Goal: Information Seeking & Learning: Check status

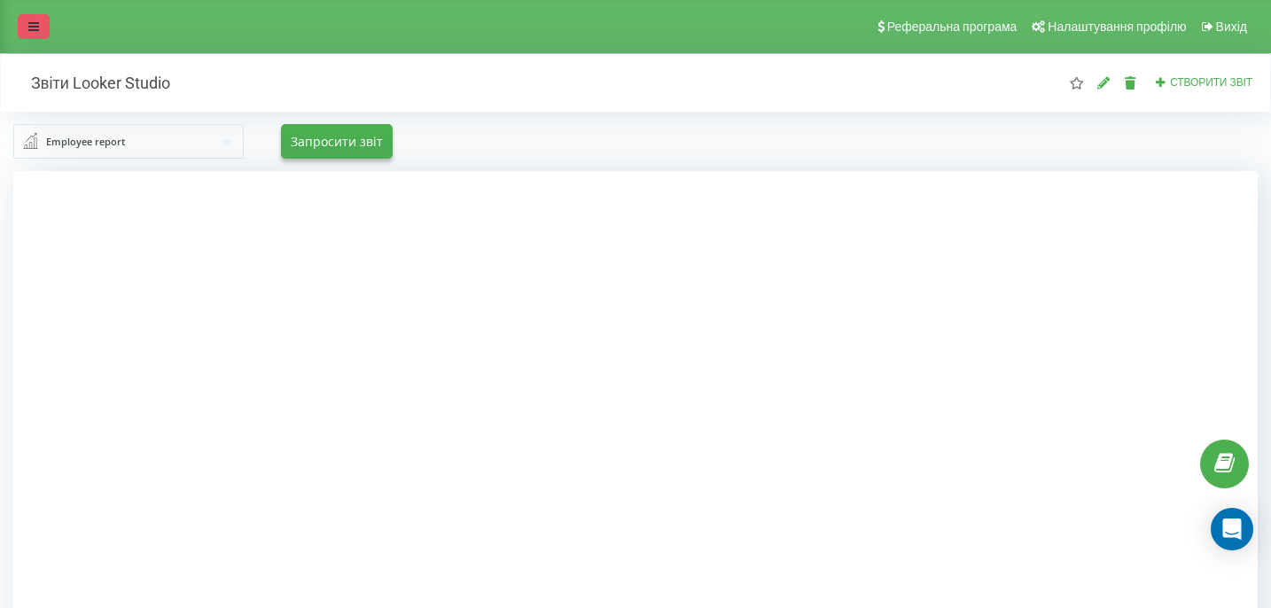
click at [29, 33] on link at bounding box center [34, 26] width 32 height 25
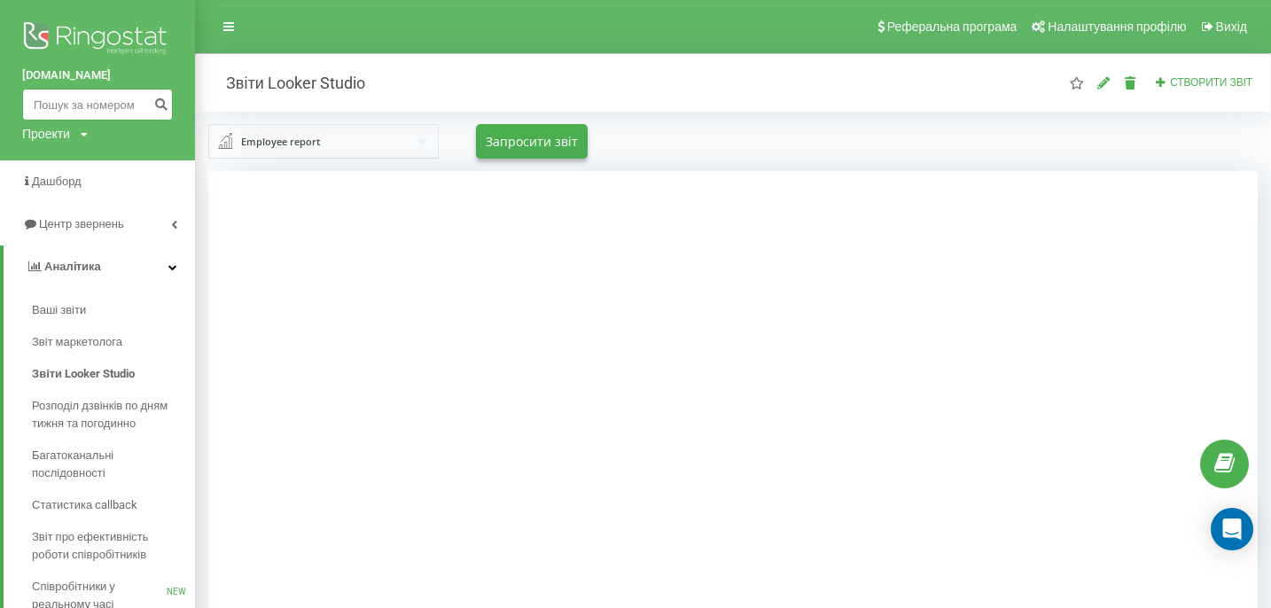
click at [74, 108] on input at bounding box center [97, 105] width 151 height 32
paste input "0965337081"
type input "0965337081"
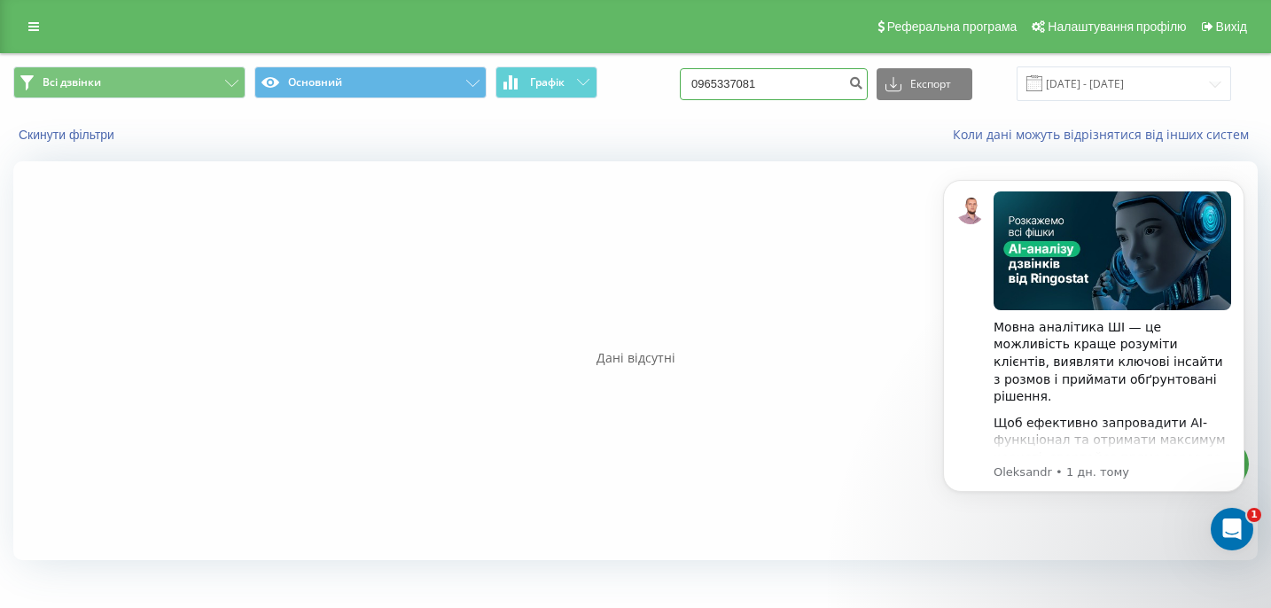
click at [816, 87] on input "0965337081" at bounding box center [774, 84] width 188 height 32
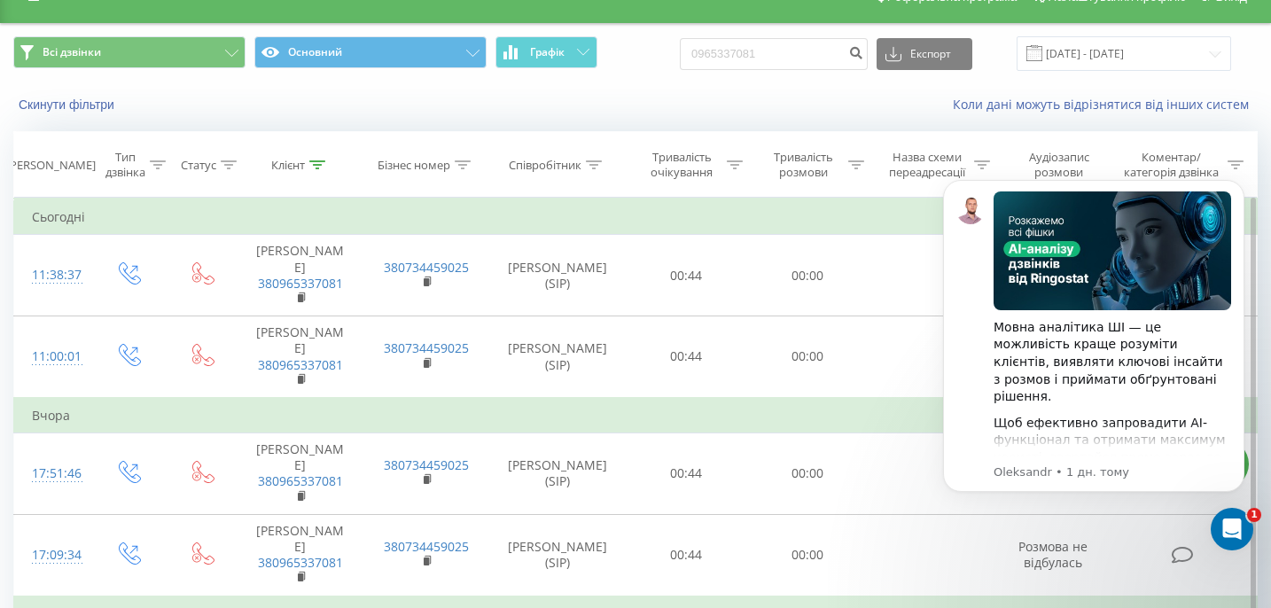
scroll to position [19, 0]
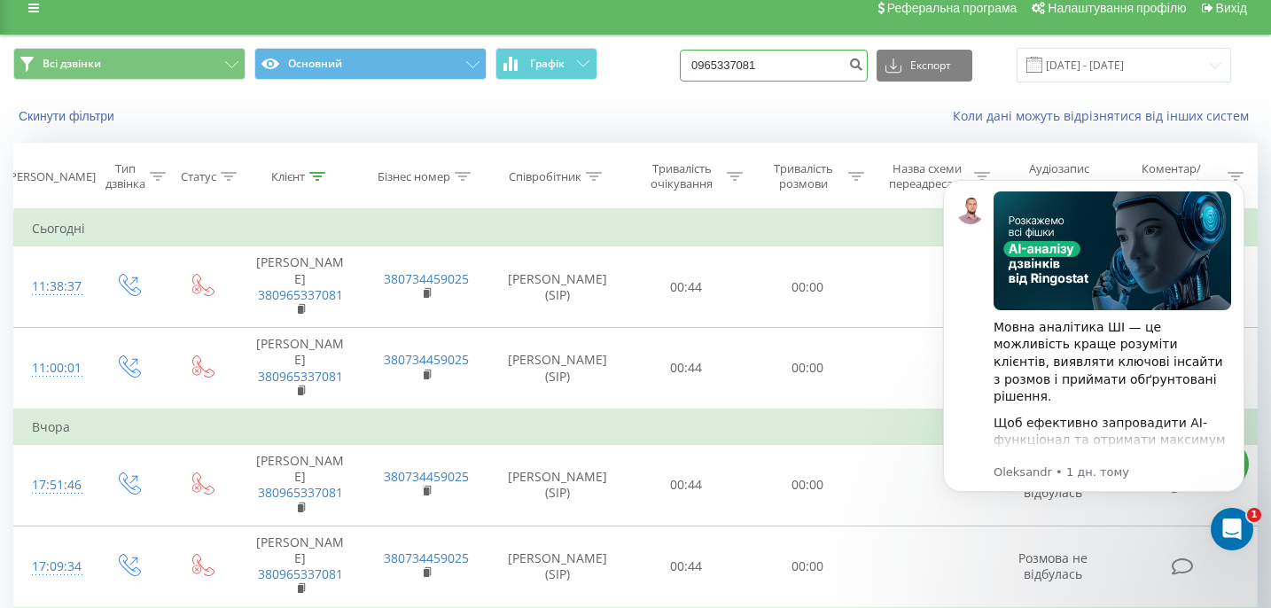
drag, startPoint x: 817, startPoint y: 63, endPoint x: 695, endPoint y: 62, distance: 121.5
click at [695, 62] on div "Всі дзвінки Основний Графік 0965337081 Експорт .csv .xls .xlsx 22.05.2025 - 22.…" at bounding box center [635, 65] width 1245 height 35
paste input "0961078976"
type input "0961078976"
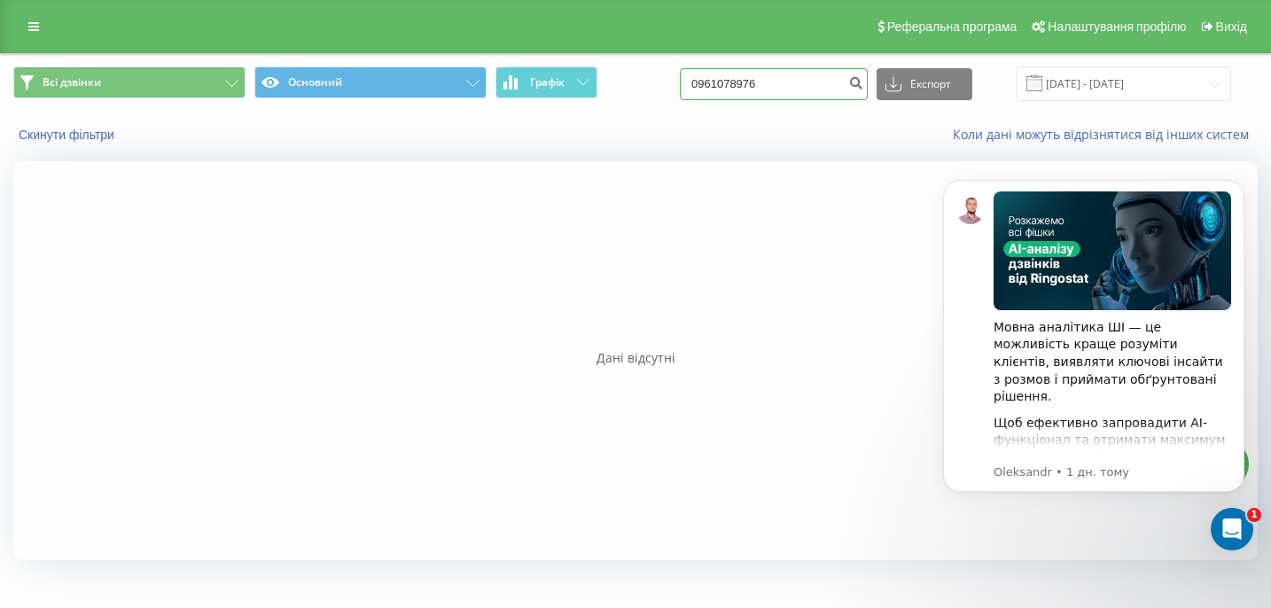
click at [811, 87] on input "0961078976" at bounding box center [774, 84] width 188 height 32
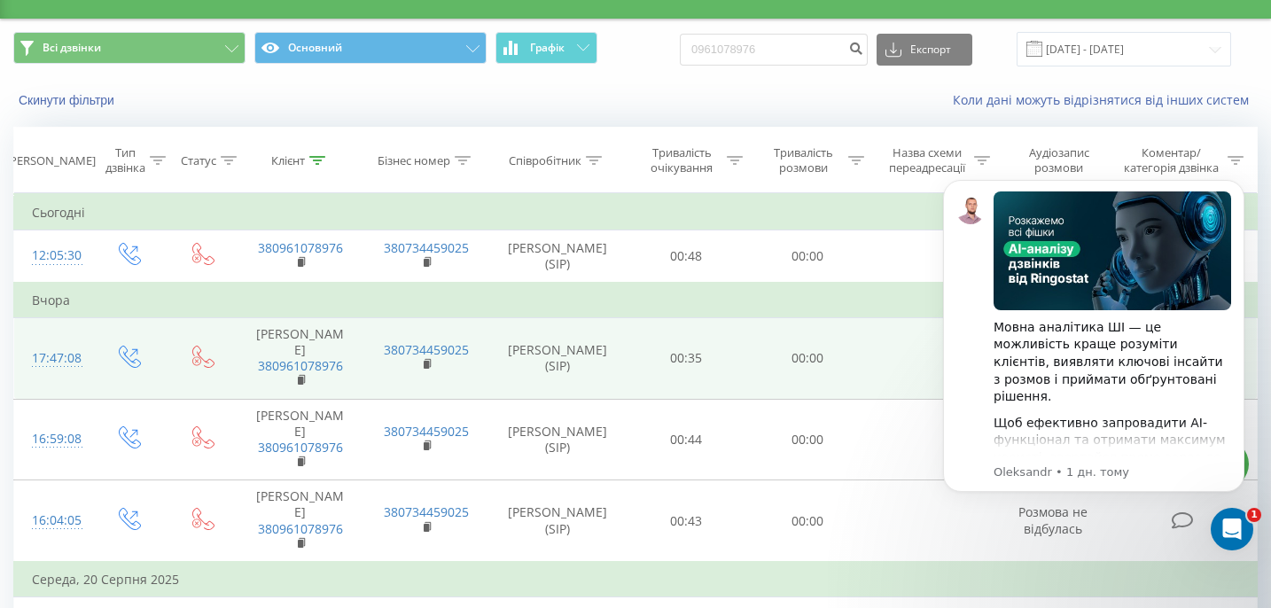
scroll to position [26, 0]
